Goal: Information Seeking & Learning: Learn about a topic

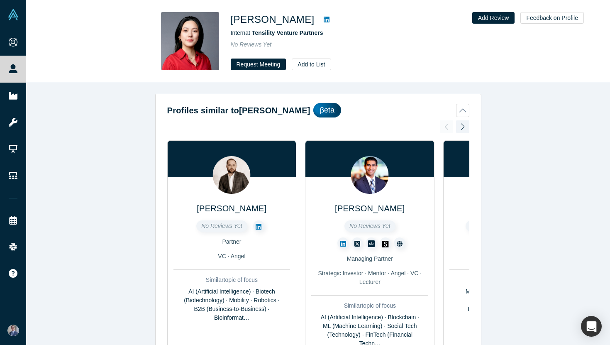
click at [323, 21] on icon at bounding box center [326, 19] width 6 height 7
